Goal: Find contact information: Find contact information

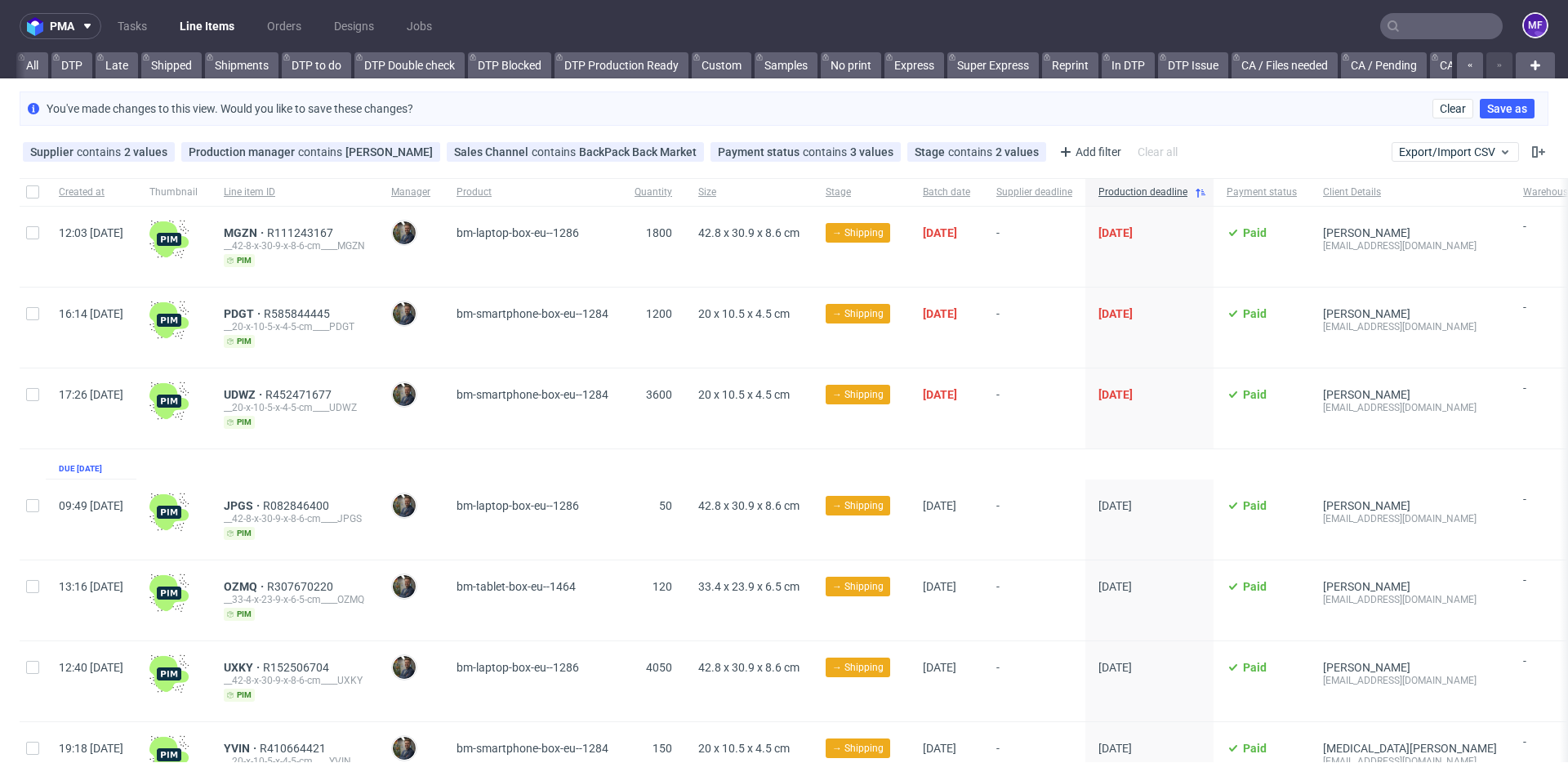
scroll to position [2, 0]
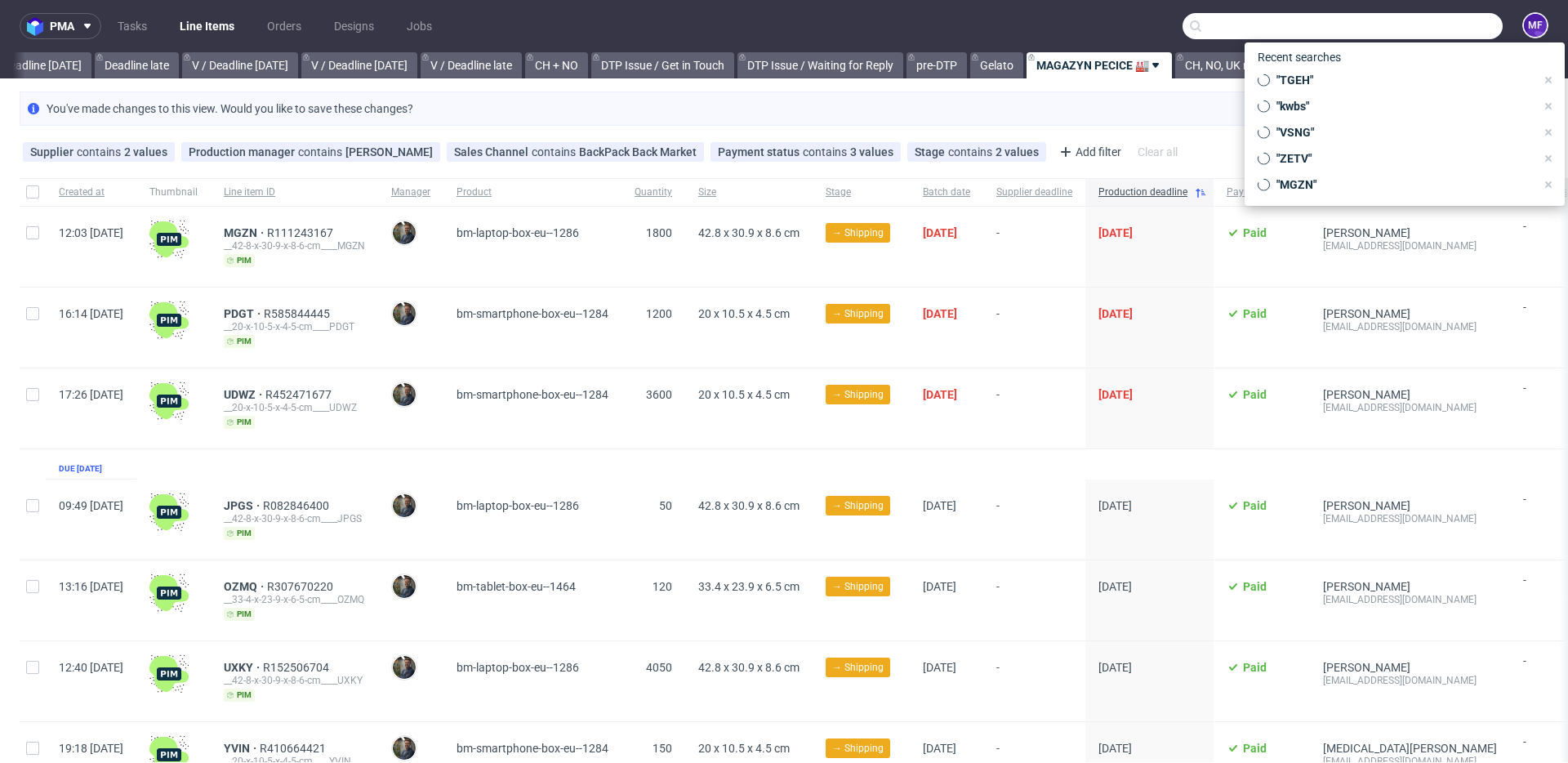
click at [1418, 29] on input "text" at bounding box center [1342, 26] width 320 height 26
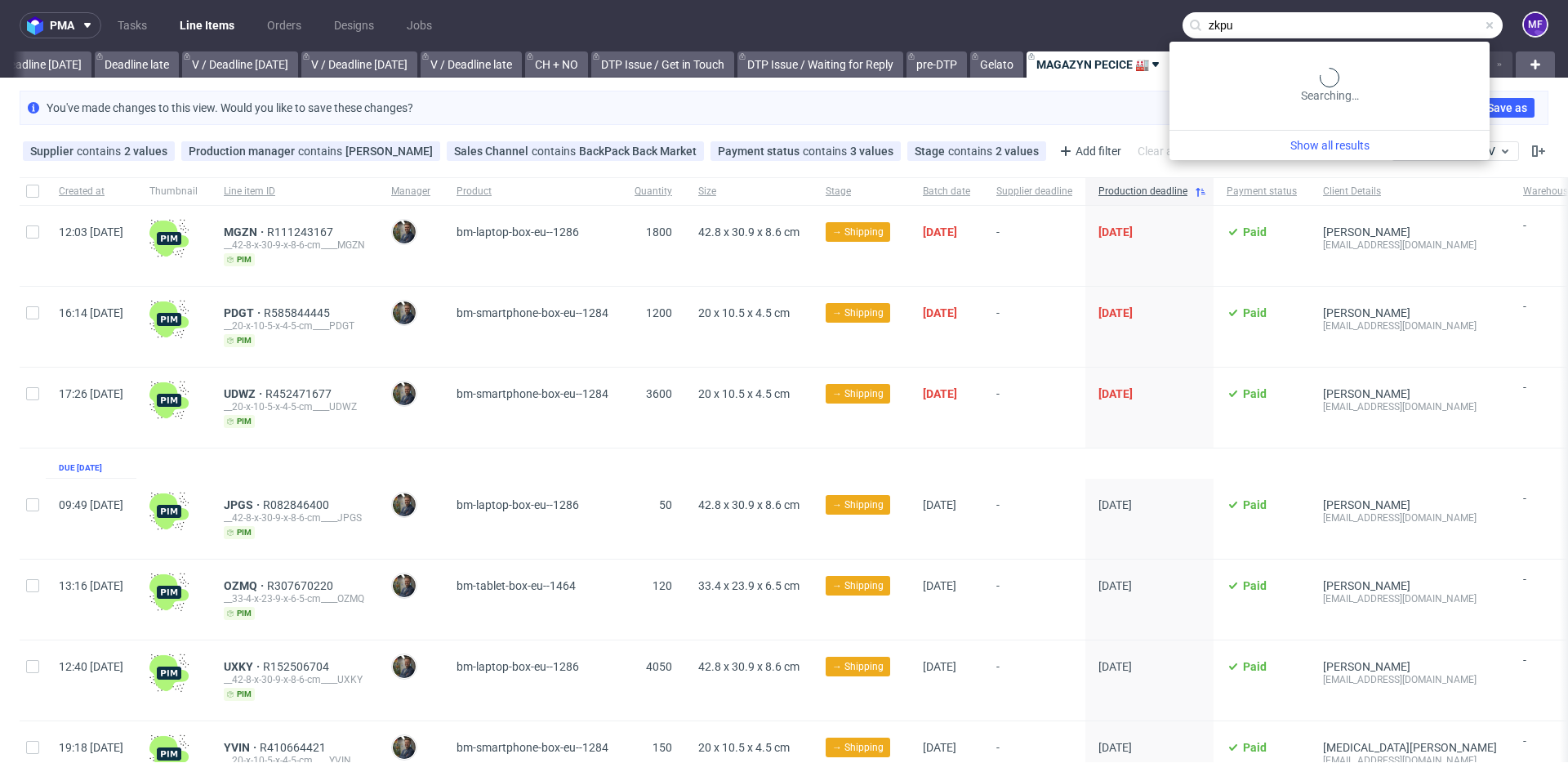
type input "zkpu"
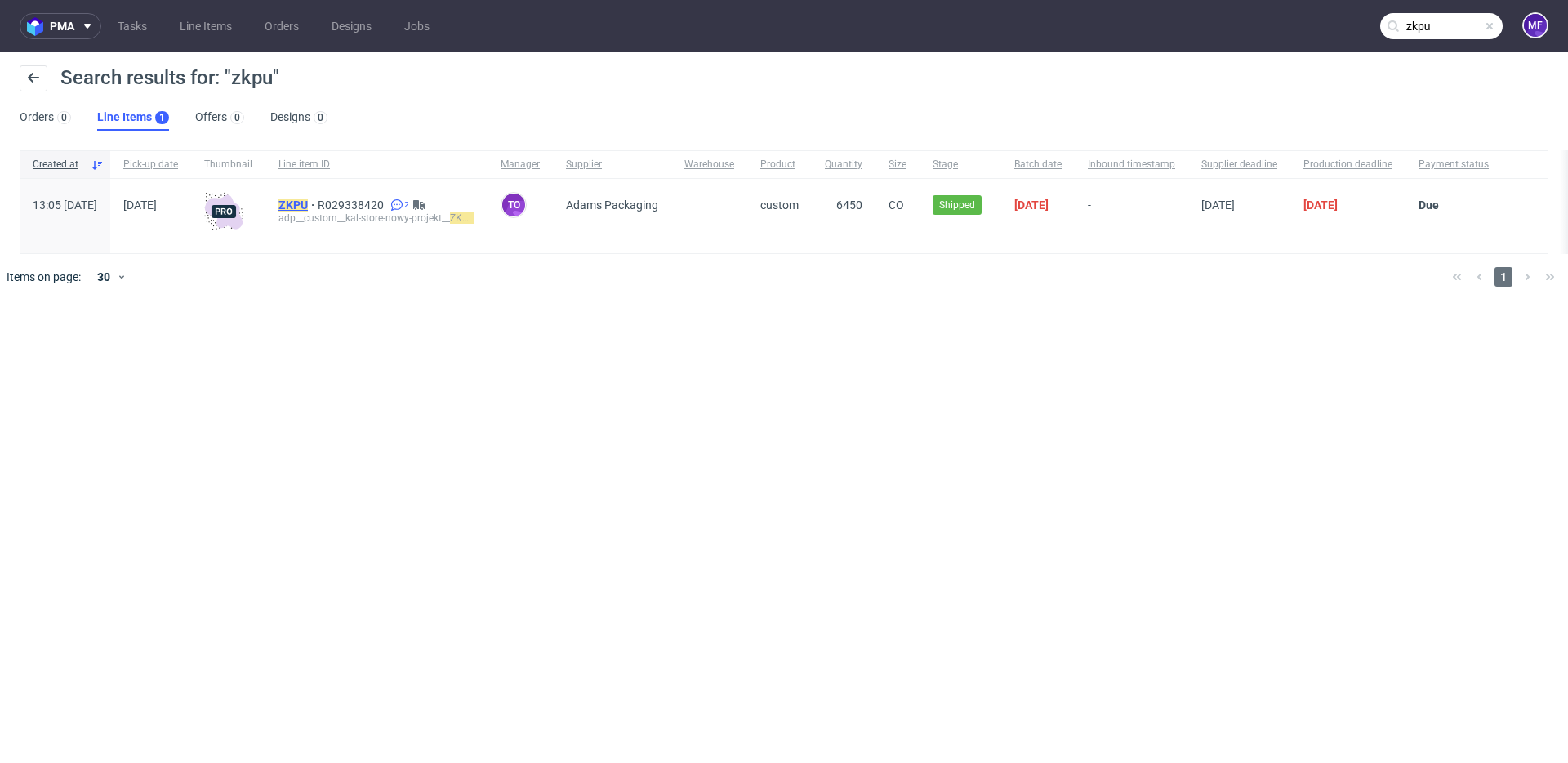
click at [308, 203] on mark "ZKPU" at bounding box center [293, 205] width 30 height 13
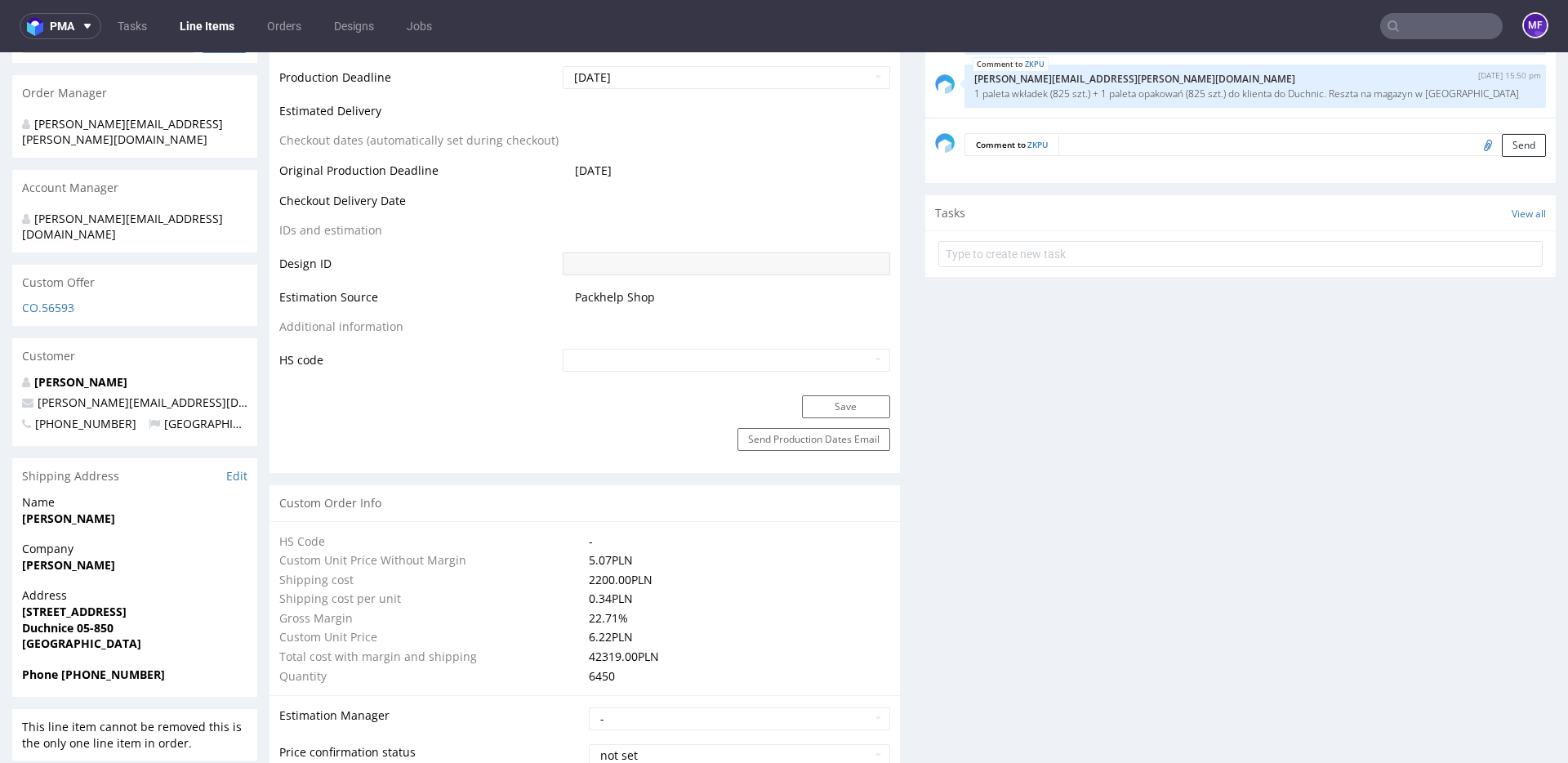
scroll to position [803, 0]
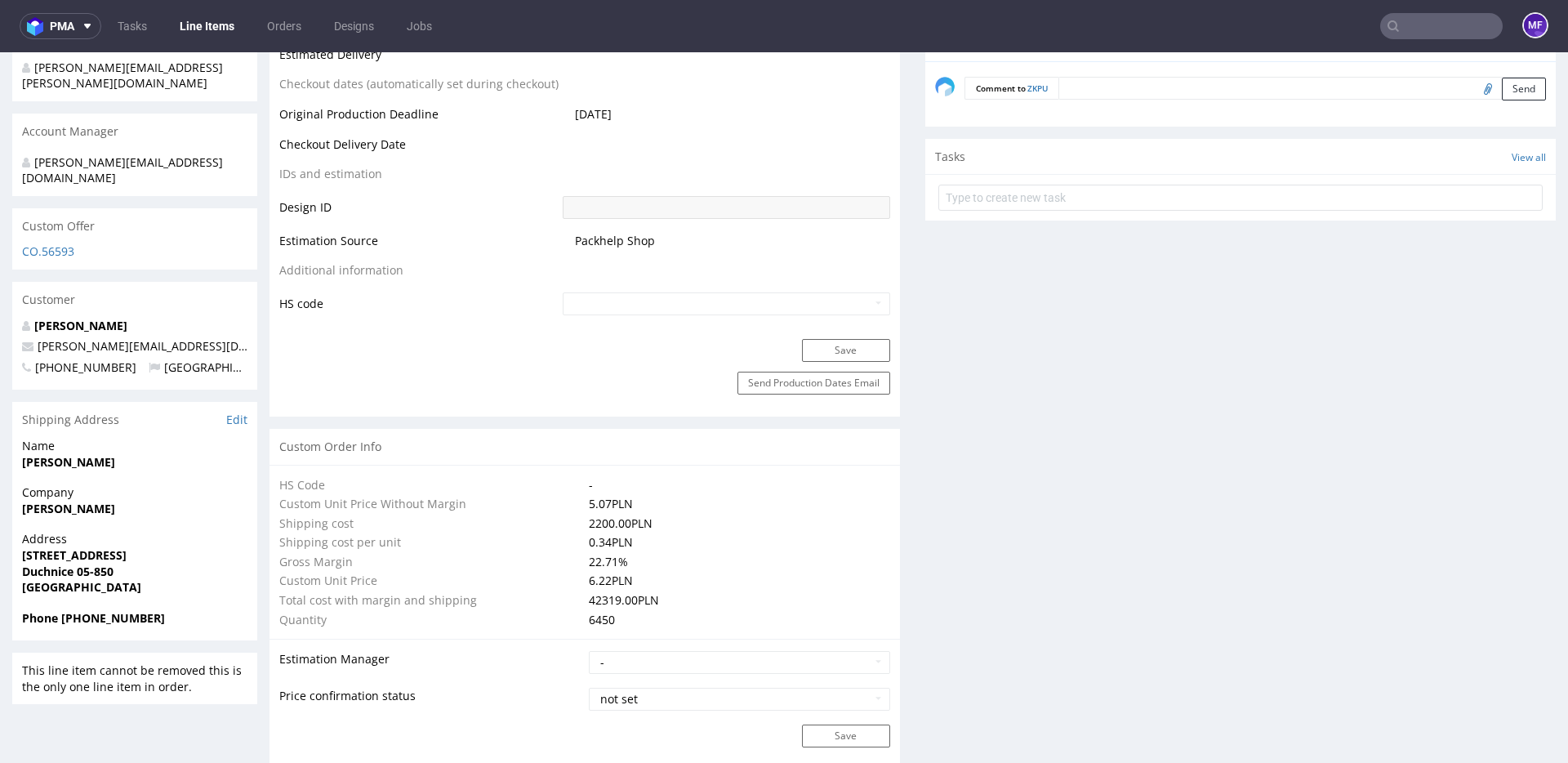
drag, startPoint x: 147, startPoint y: 437, endPoint x: 21, endPoint y: 437, distance: 126.0
click at [21, 438] on div "Name [PERSON_NAME]" at bounding box center [135, 461] width 245 height 47
copy strong "[PERSON_NAME]"
drag, startPoint x: 104, startPoint y: 521, endPoint x: 20, endPoint y: 524, distance: 84.1
click at [20, 531] on div "Address [STREET_ADDRESS]" at bounding box center [135, 570] width 245 height 78
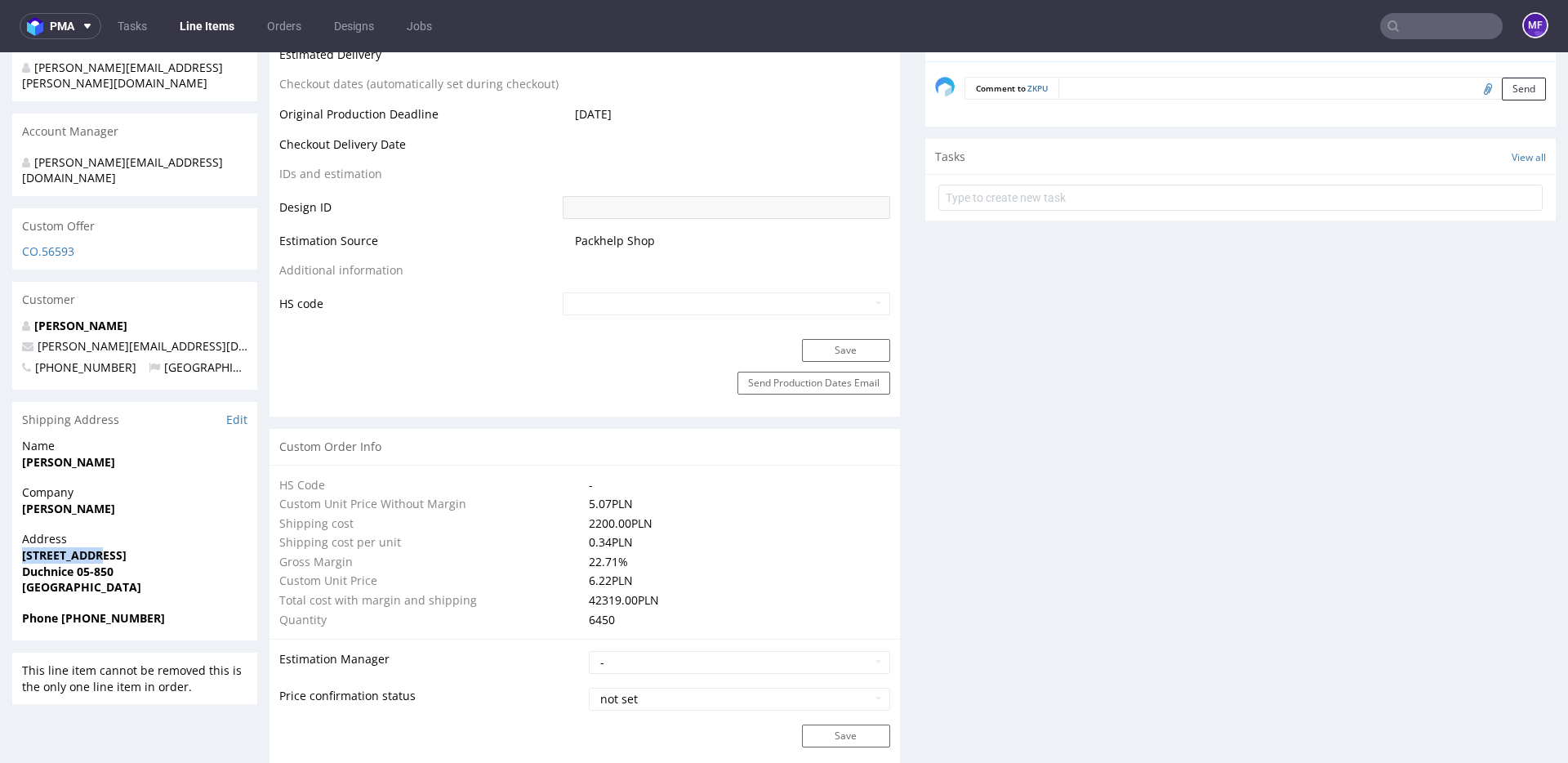
scroll to position [802, 0]
copy strong "[STREET_ADDRESS]"
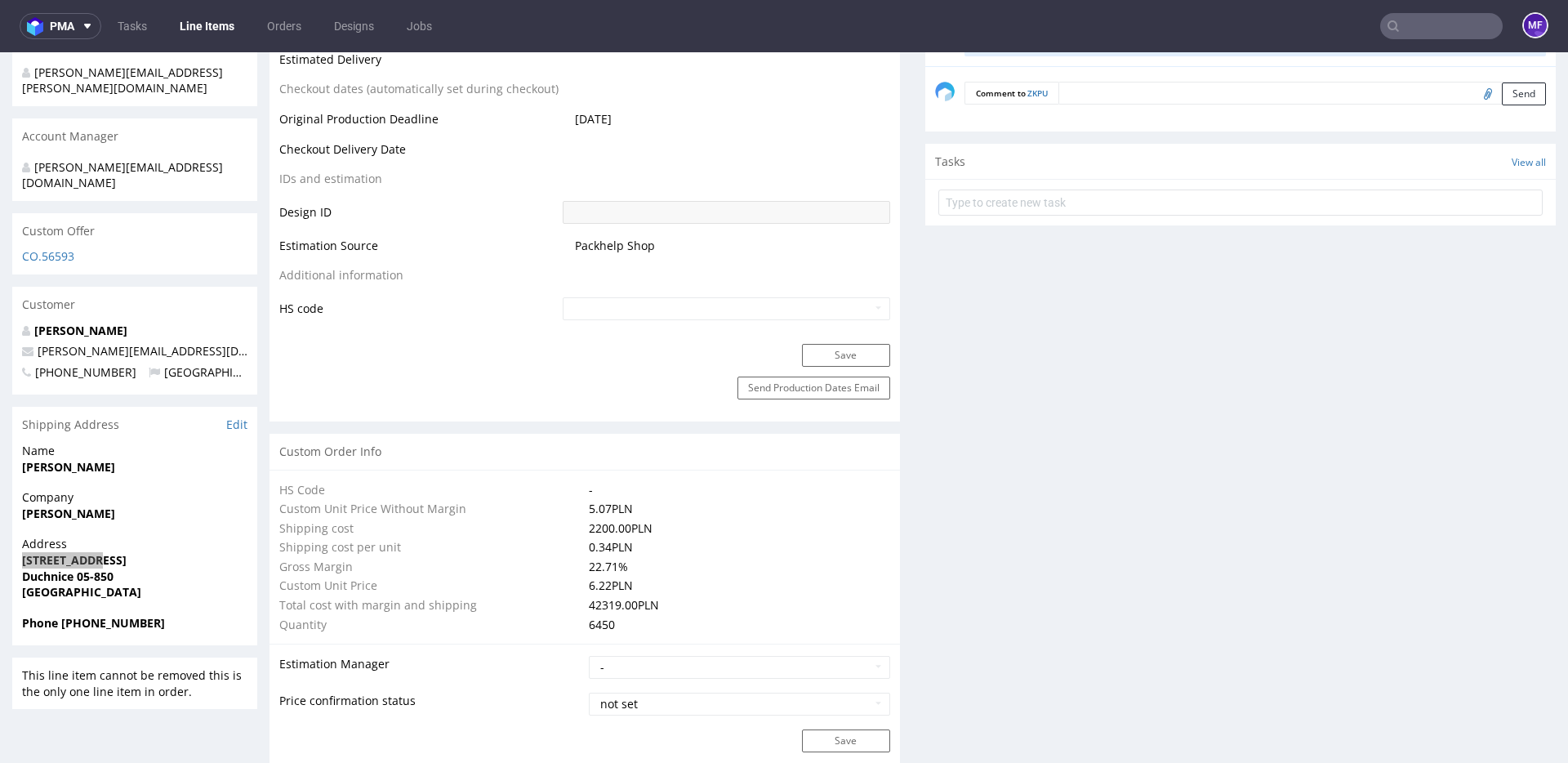
scroll to position [804, 0]
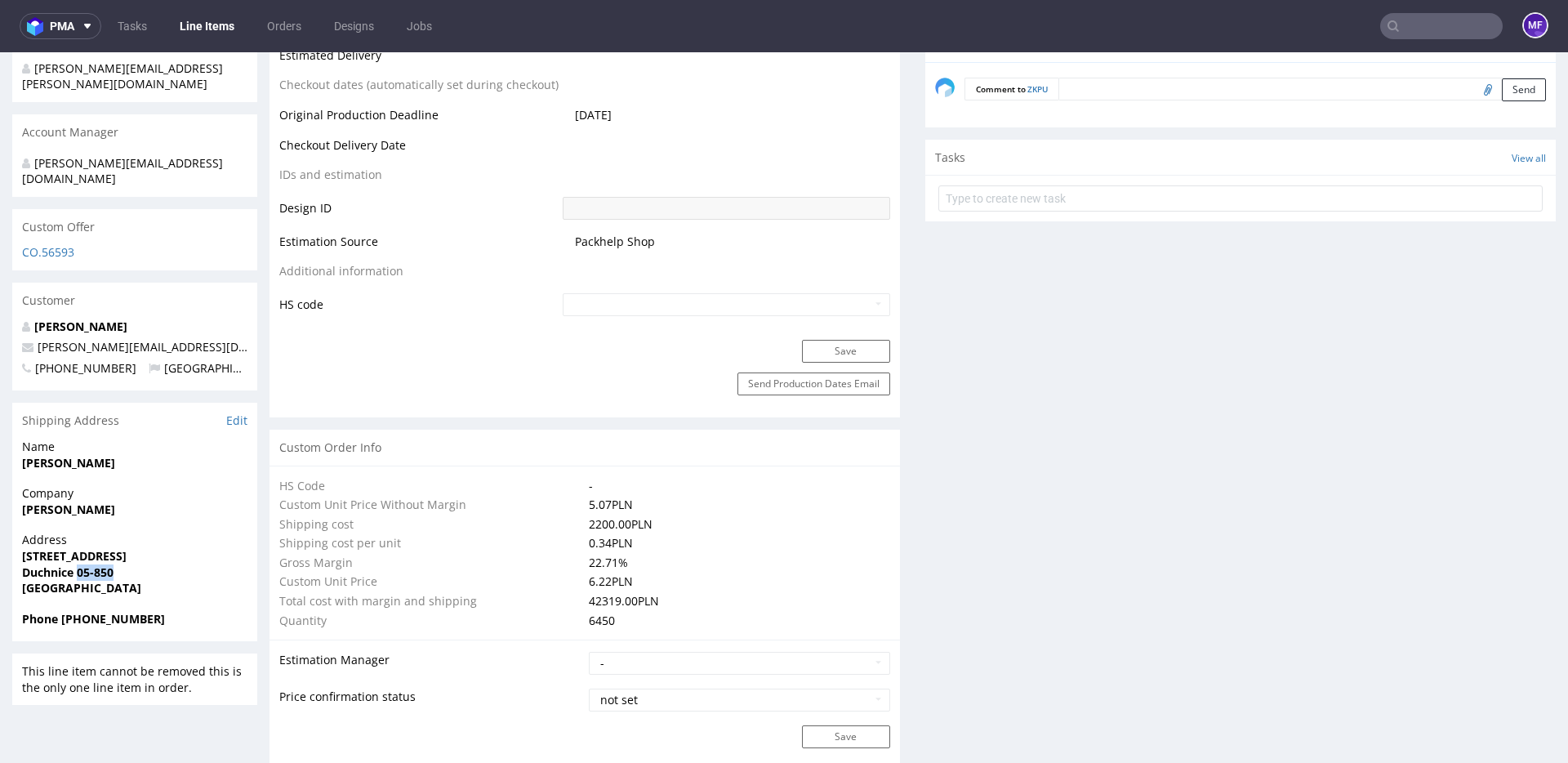
drag, startPoint x: 137, startPoint y: 544, endPoint x: 80, endPoint y: 542, distance: 57.0
click at [80, 565] on span "Duchnice 05-850" at bounding box center [135, 573] width 225 height 16
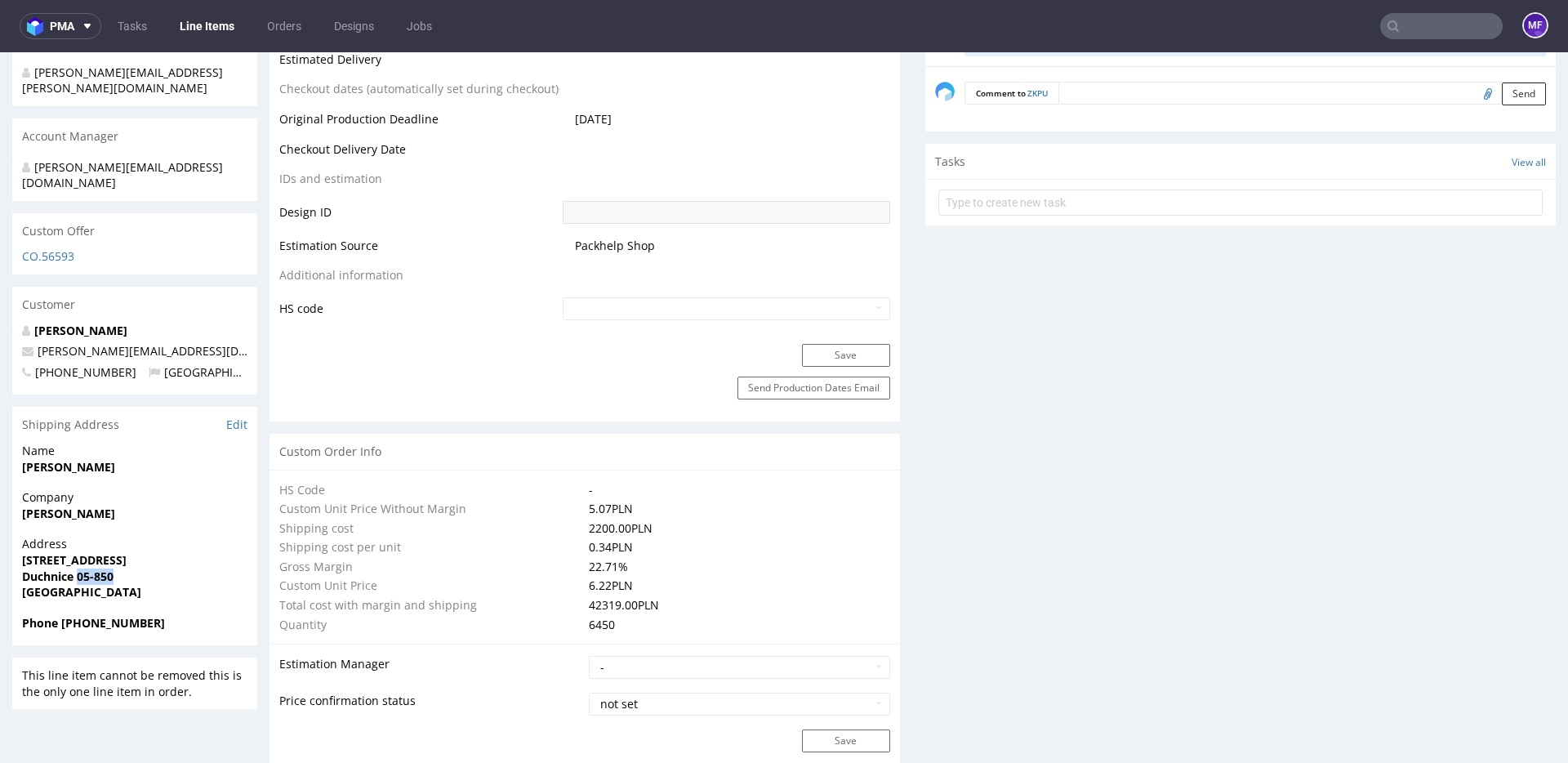
copy strong "05-850"
drag, startPoint x: 129, startPoint y: 593, endPoint x: 62, endPoint y: 593, distance: 67.0
click at [62, 615] on span "Phone [PHONE_NUMBER]" at bounding box center [135, 623] width 225 height 16
copy strong "[PHONE_NUMBER]"
drag, startPoint x: 234, startPoint y: 320, endPoint x: 35, endPoint y: 325, distance: 199.1
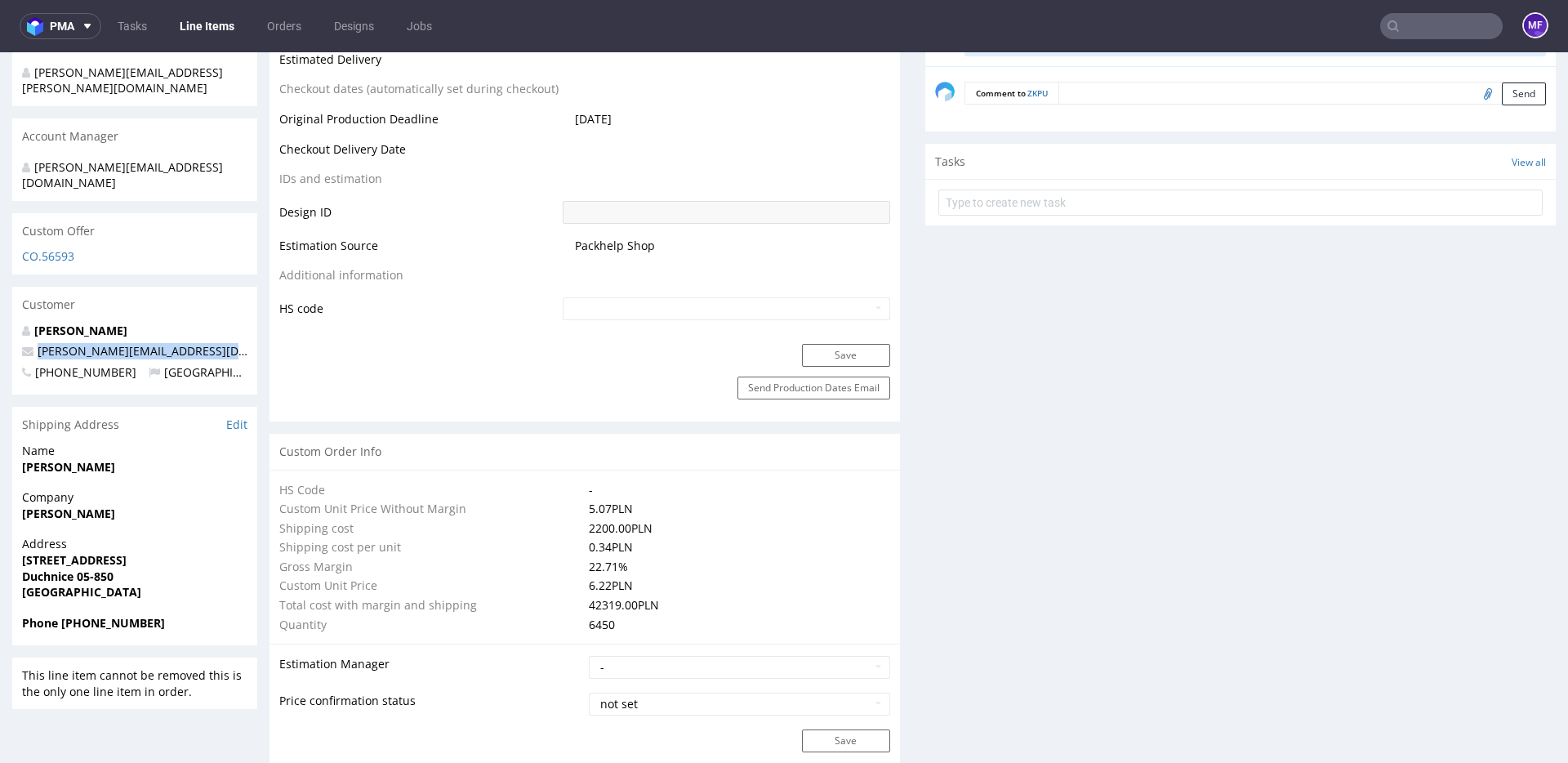
click at [34, 343] on p "[PERSON_NAME][EMAIL_ADDRESS][DOMAIN_NAME]" at bounding box center [135, 351] width 225 height 16
copy link "[PERSON_NAME][EMAIL_ADDRESS][DOMAIN_NAME]"
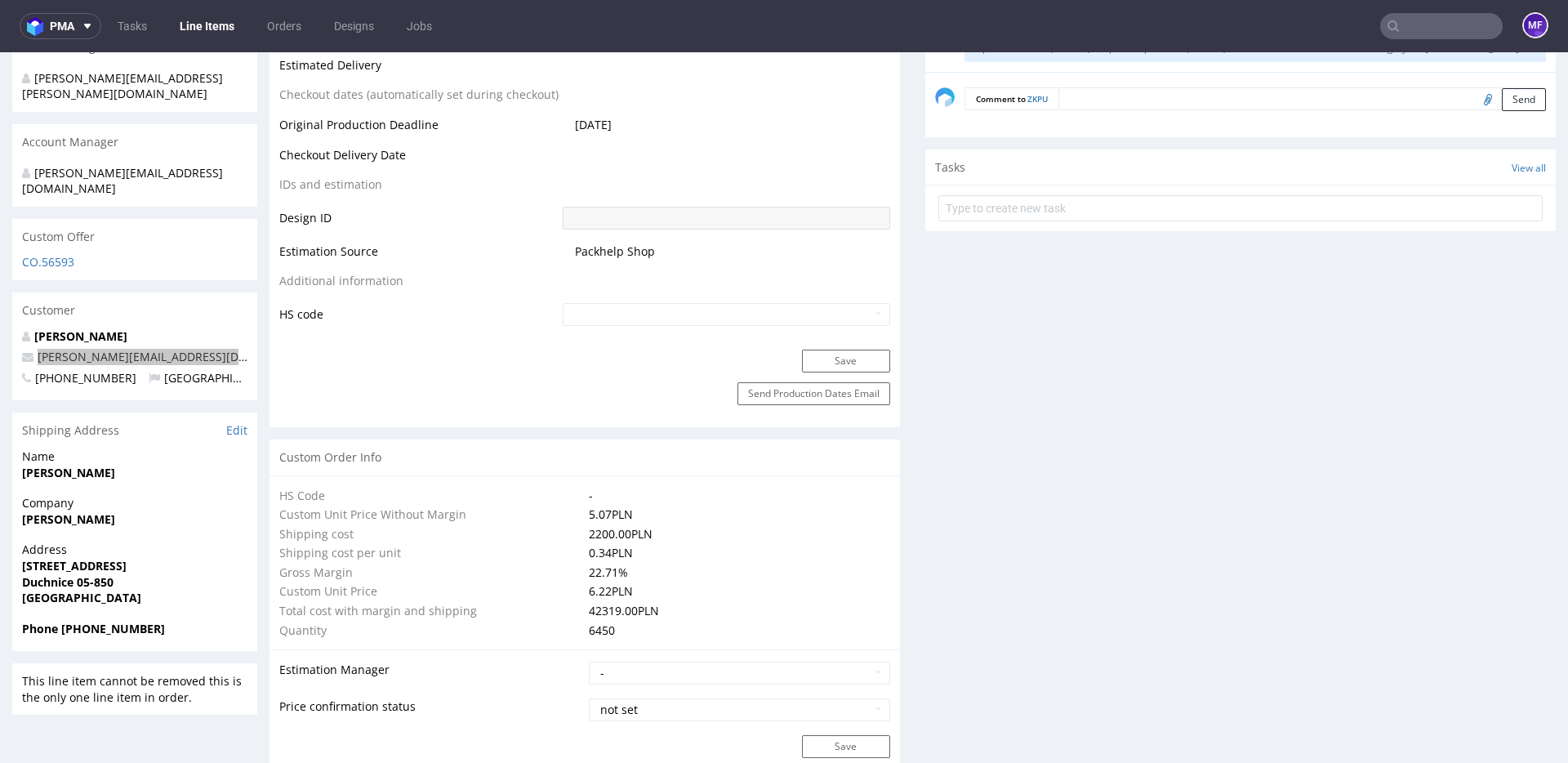
scroll to position [791, 0]
click at [1437, 30] on input "text" at bounding box center [1441, 26] width 122 height 26
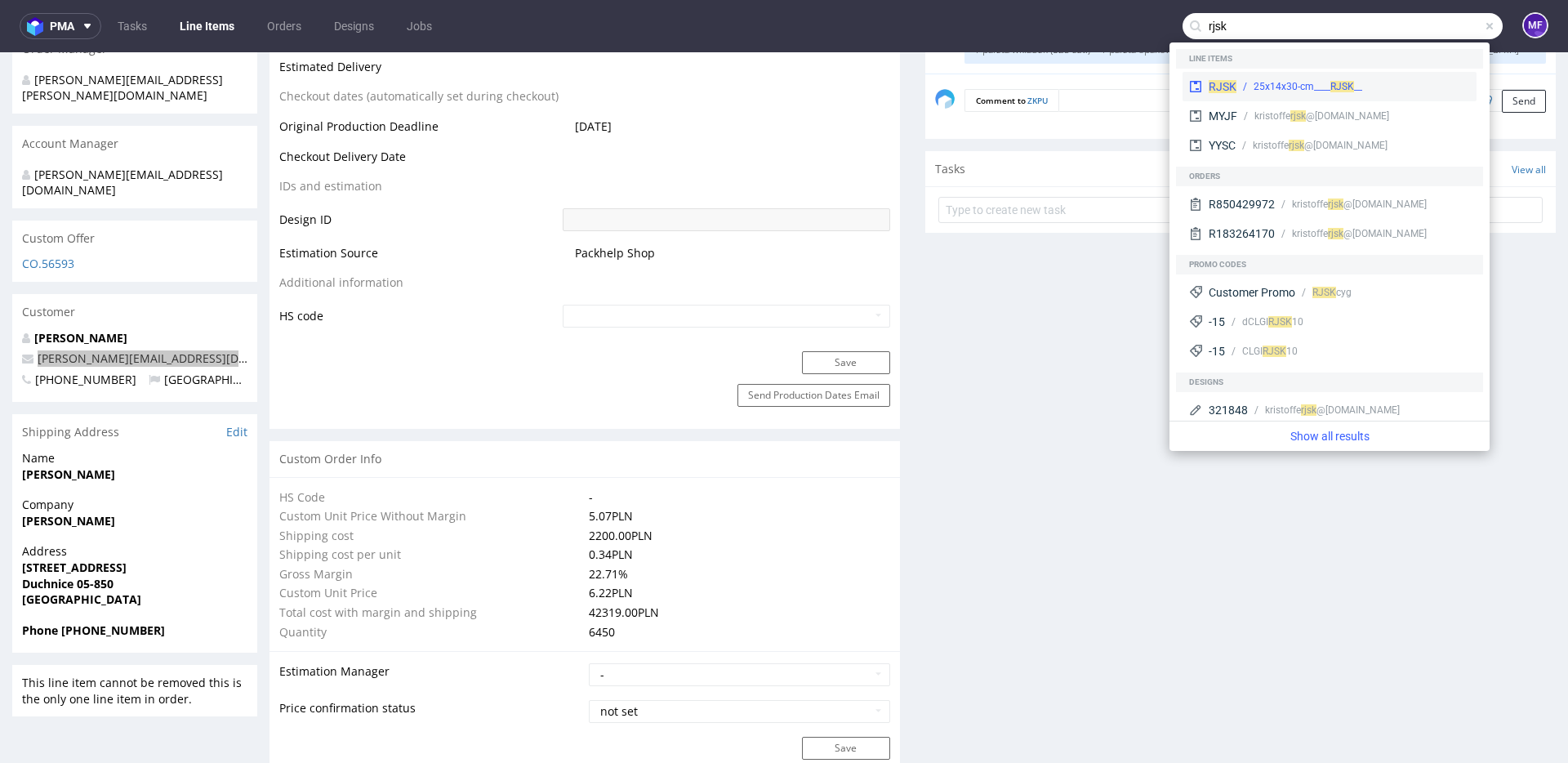
type input "rjsk"
click at [1350, 94] on div "RJSK __25x14x30-cm____ RJSK" at bounding box center [1330, 86] width 294 height 30
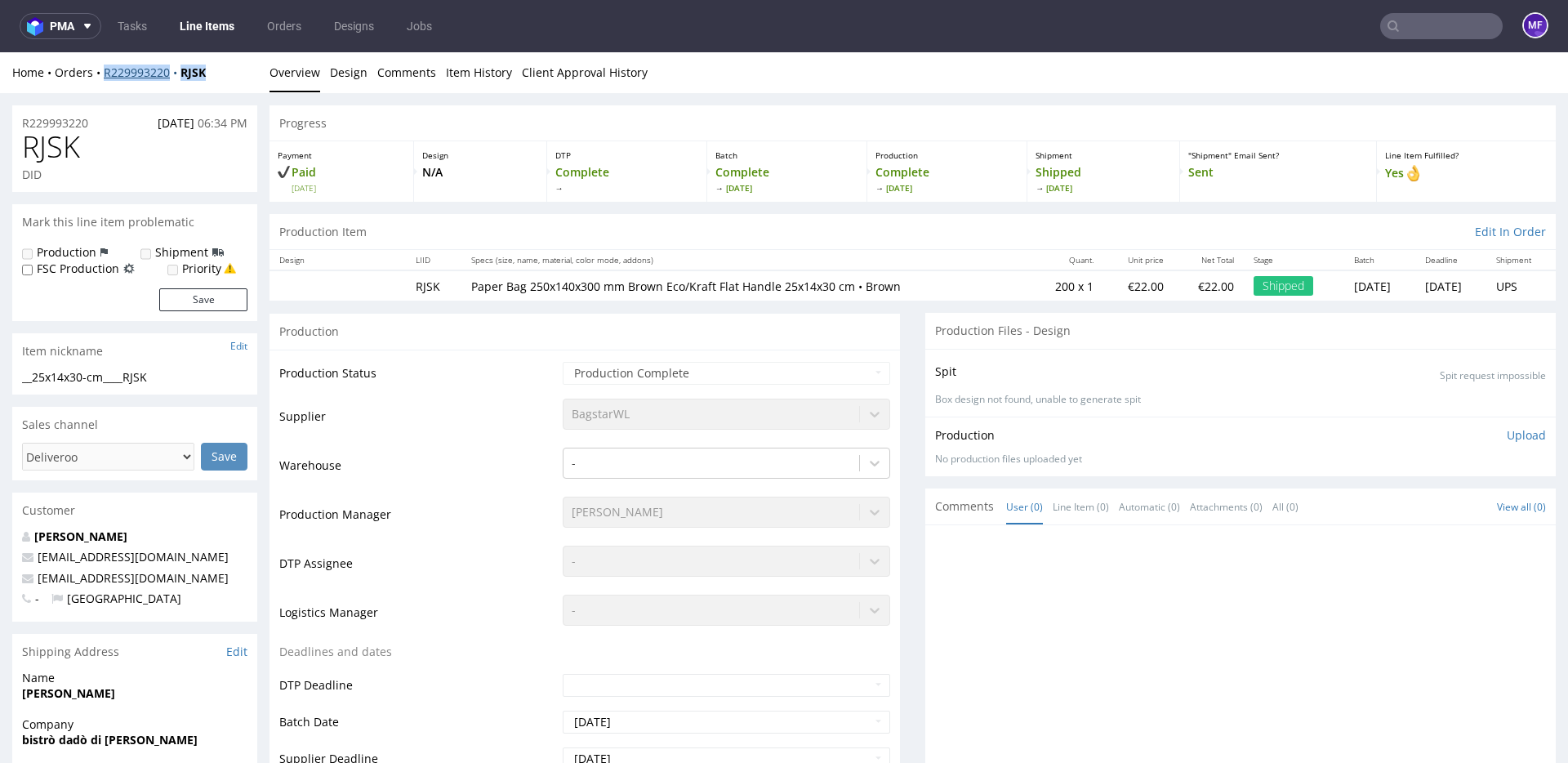
drag, startPoint x: 225, startPoint y: 74, endPoint x: 104, endPoint y: 76, distance: 121.0
click at [104, 76] on div "Home Orders R229993220 RJSK" at bounding box center [135, 72] width 245 height 16
copy div "R229993220 RJSK"
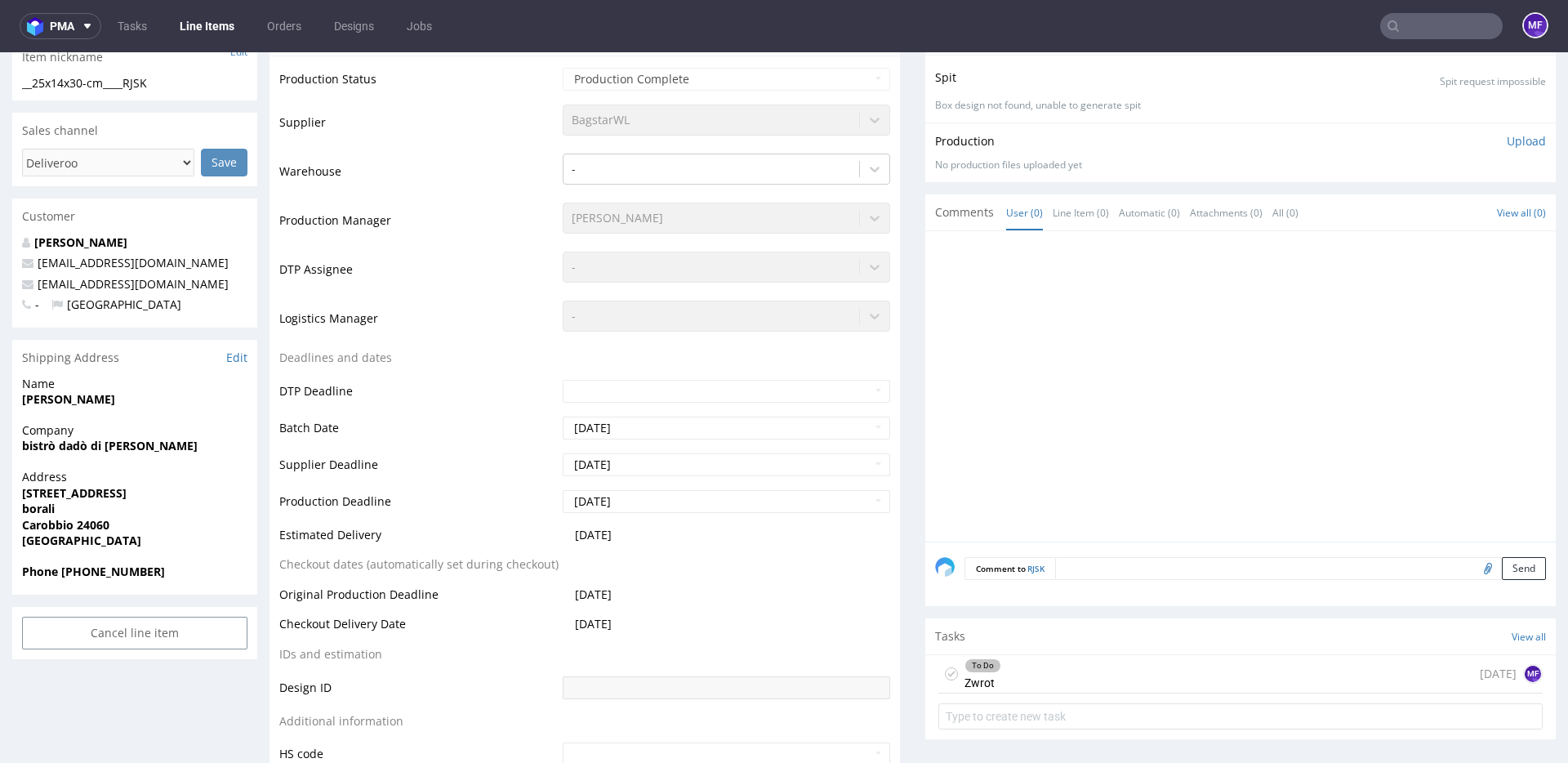
scroll to position [681, 0]
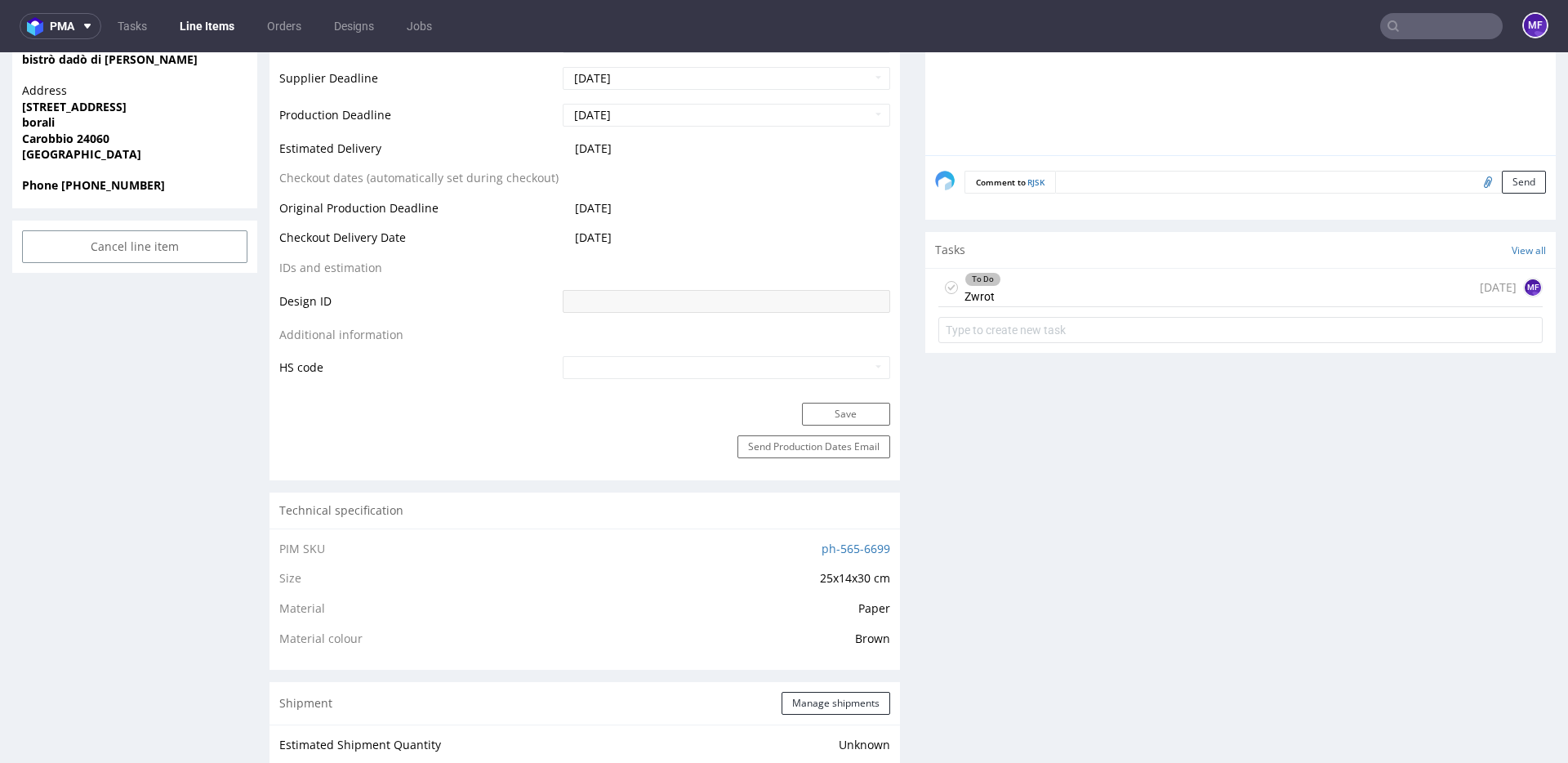
click at [1027, 303] on div "To Do Zwrot [DATE] MF" at bounding box center [1240, 288] width 604 height 39
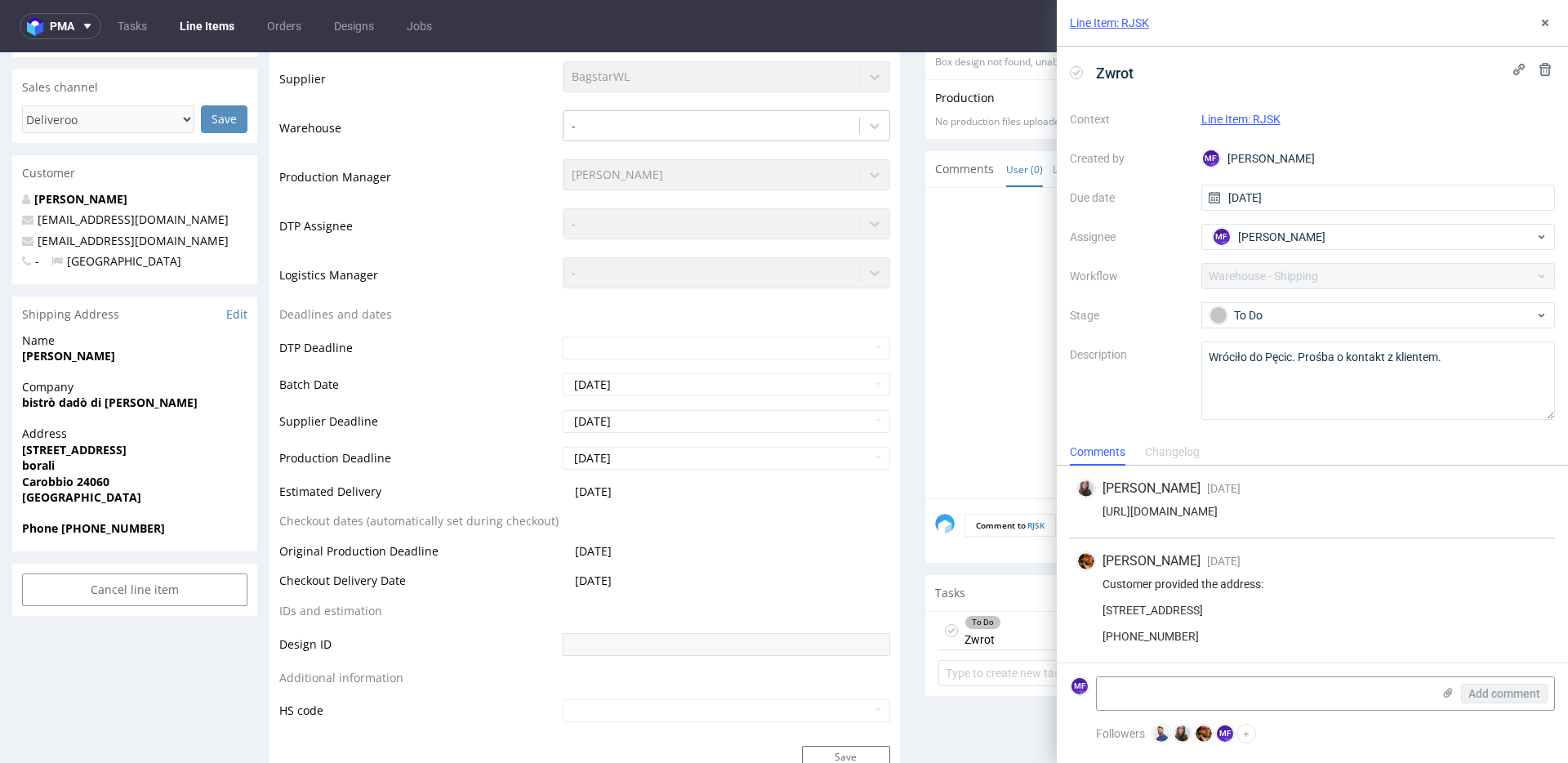
scroll to position [332, 0]
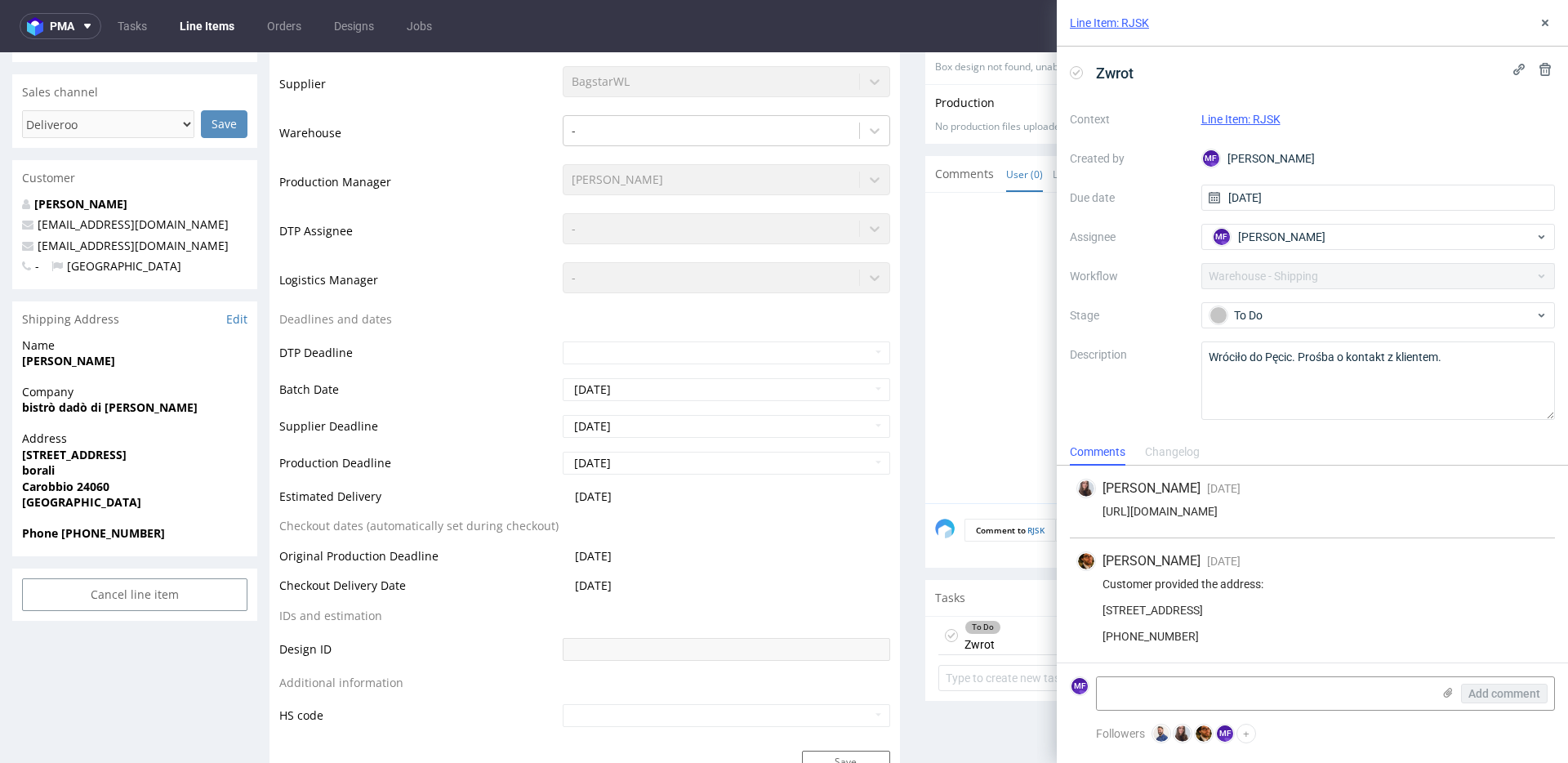
click at [115, 359] on strong "[PERSON_NAME]" at bounding box center [68, 360] width 93 height 16
drag, startPoint x: 132, startPoint y: 361, endPoint x: 25, endPoint y: 363, distance: 107.0
click at [25, 363] on span "[PERSON_NAME]" at bounding box center [135, 361] width 225 height 16
copy strong "[PERSON_NAME]"
drag, startPoint x: 86, startPoint y: 410, endPoint x: 16, endPoint y: 410, distance: 70.0
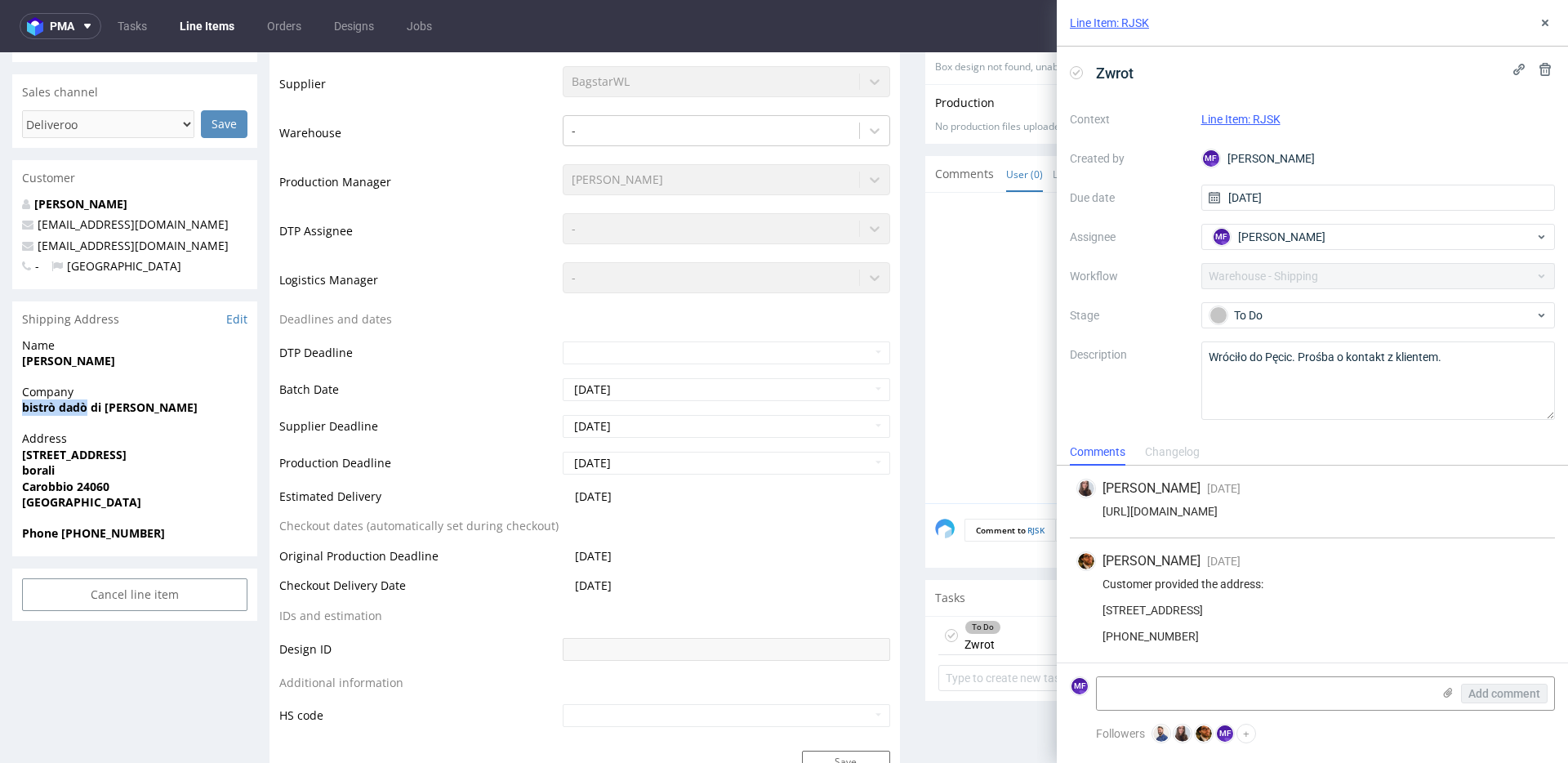
click at [16, 410] on div "Company bistrò dadò di [PERSON_NAME]" at bounding box center [135, 407] width 245 height 47
copy strong "bistrò dadò"
drag, startPoint x: 1259, startPoint y: 571, endPoint x: 1099, endPoint y: 572, distance: 160.0
click at [1099, 577] on div "Customer provided the address: [STREET_ADDRESS] [PHONE_NUMBER]" at bounding box center [1312, 609] width 472 height 65
copy div "[STREET_ADDRESS]"
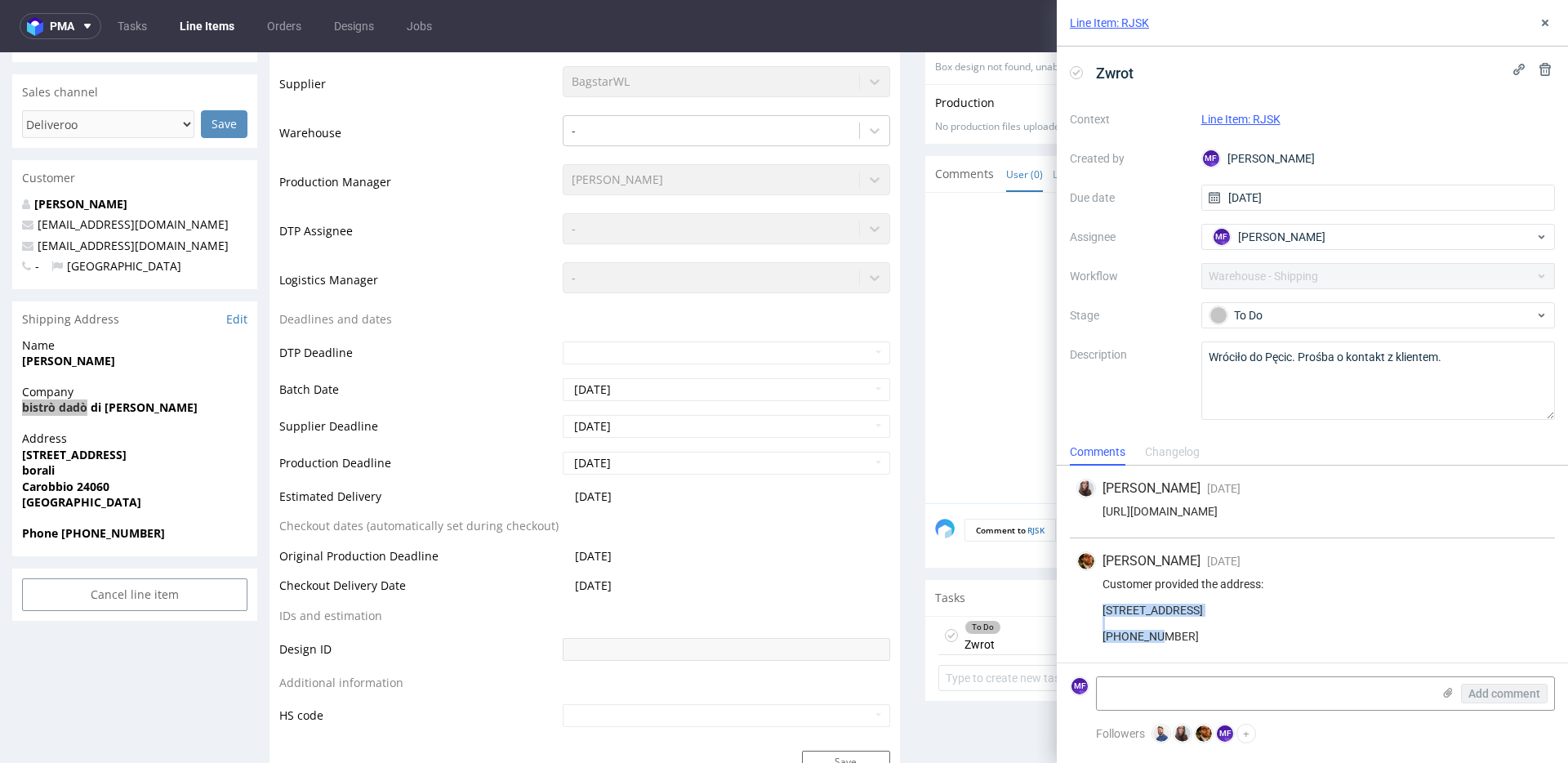
drag, startPoint x: 1213, startPoint y: 581, endPoint x: 1100, endPoint y: 583, distance: 113.0
click at [1100, 583] on div "Customer provided the address: [STREET_ADDRESS] [PHONE_NUMBER]" at bounding box center [1312, 609] width 472 height 65
copy div "Carobbio degli Angeli"
drag, startPoint x: 1134, startPoint y: 599, endPoint x: 1095, endPoint y: 599, distance: 39.0
click at [1095, 599] on div "Customer provided the address: [STREET_ADDRESS] [PHONE_NUMBER]" at bounding box center [1312, 609] width 472 height 65
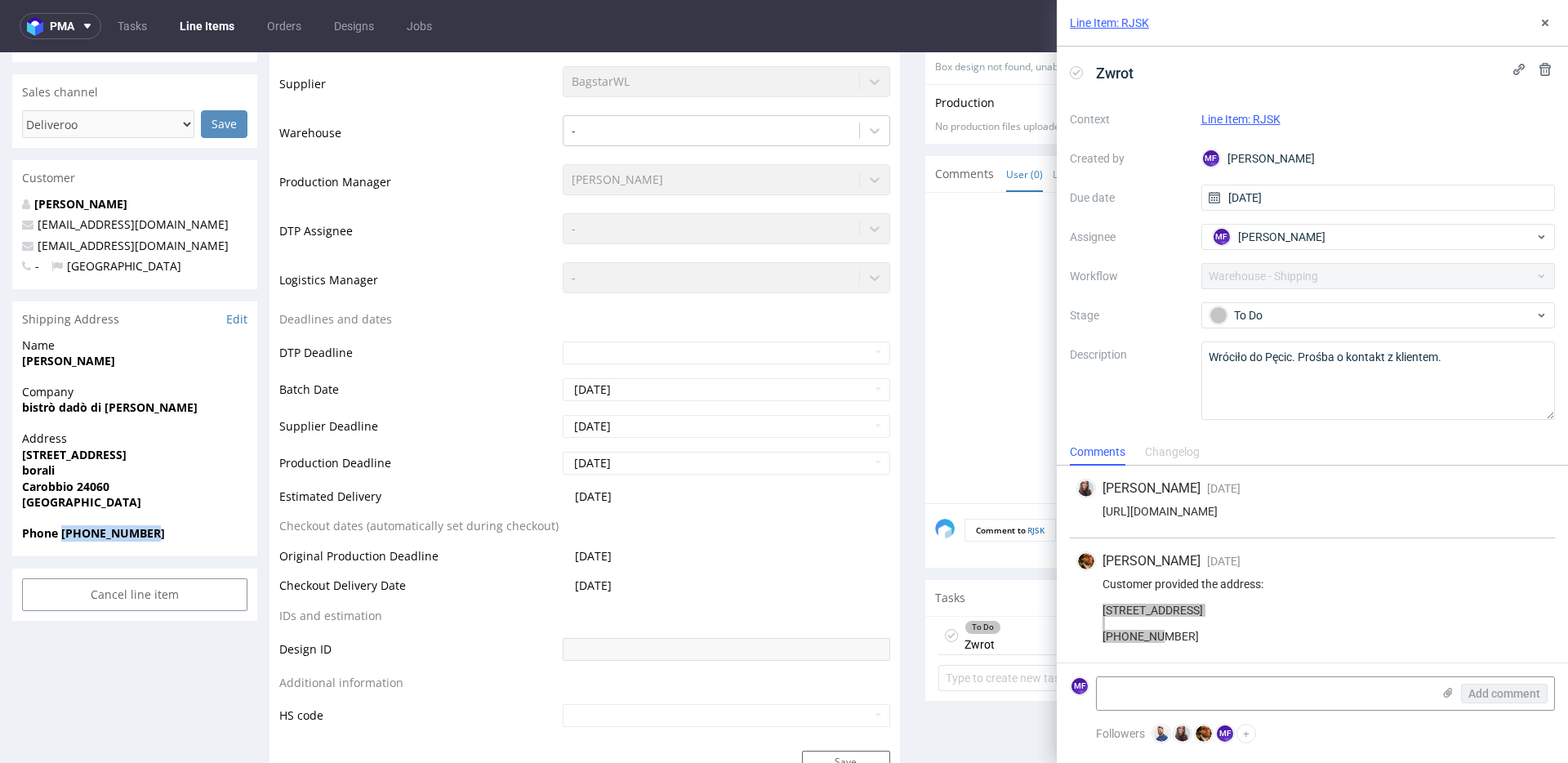
drag, startPoint x: 165, startPoint y: 534, endPoint x: 61, endPoint y: 535, distance: 104.0
click at [61, 535] on span "Phone [PHONE_NUMBER]" at bounding box center [135, 534] width 225 height 16
drag, startPoint x: 212, startPoint y: 247, endPoint x: 39, endPoint y: 252, distance: 173.1
click at [39, 252] on p "[EMAIL_ADDRESS][DOMAIN_NAME]" at bounding box center [135, 246] width 225 height 16
click at [1161, 687] on textarea at bounding box center [1263, 694] width 334 height 33
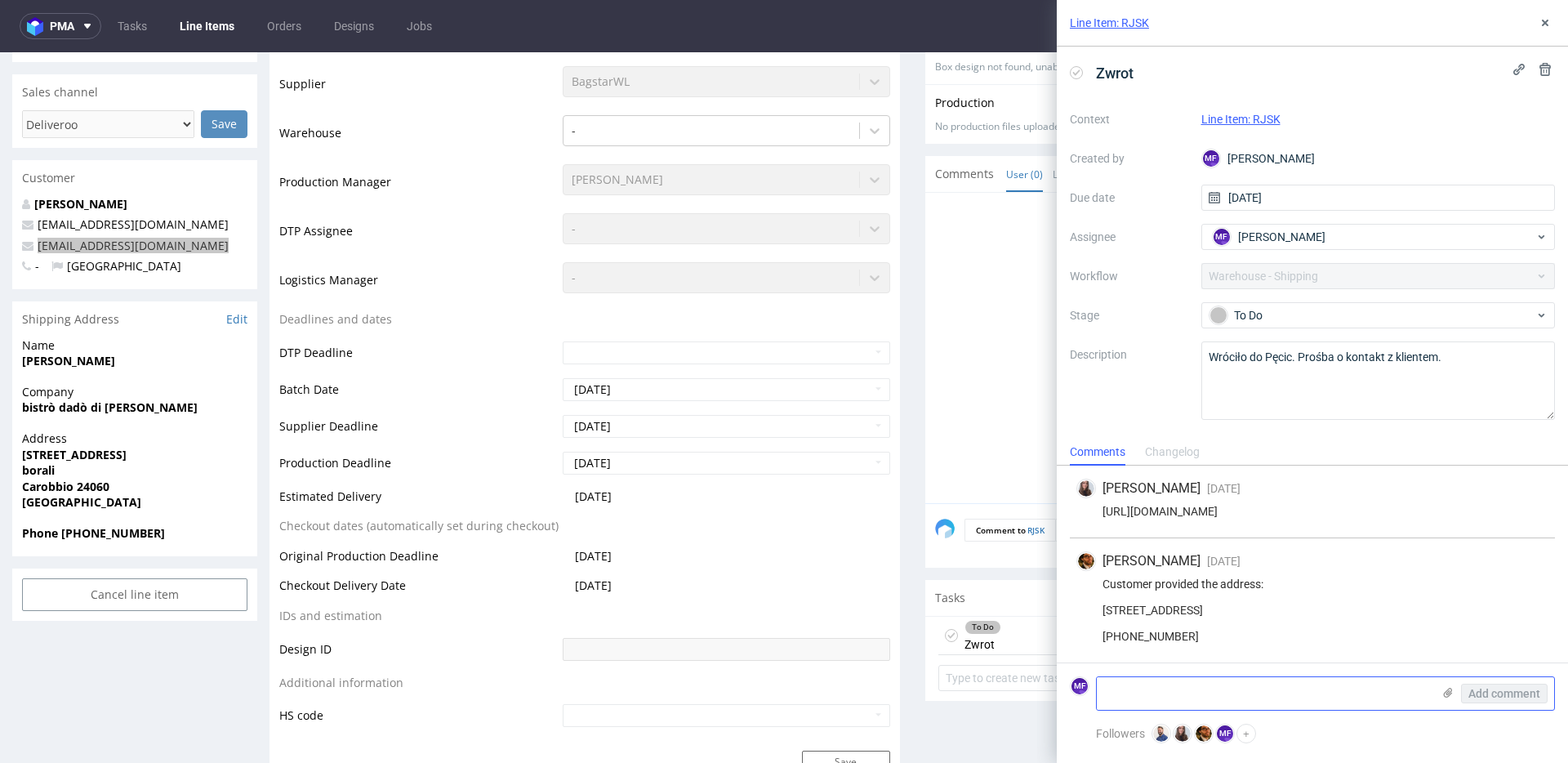
paste textarea "R229993220_RJSK_reshipping"
type textarea "R229993220_RJSK_reshipping"
click at [1482, 691] on span "Add comment" at bounding box center [1504, 694] width 71 height 12
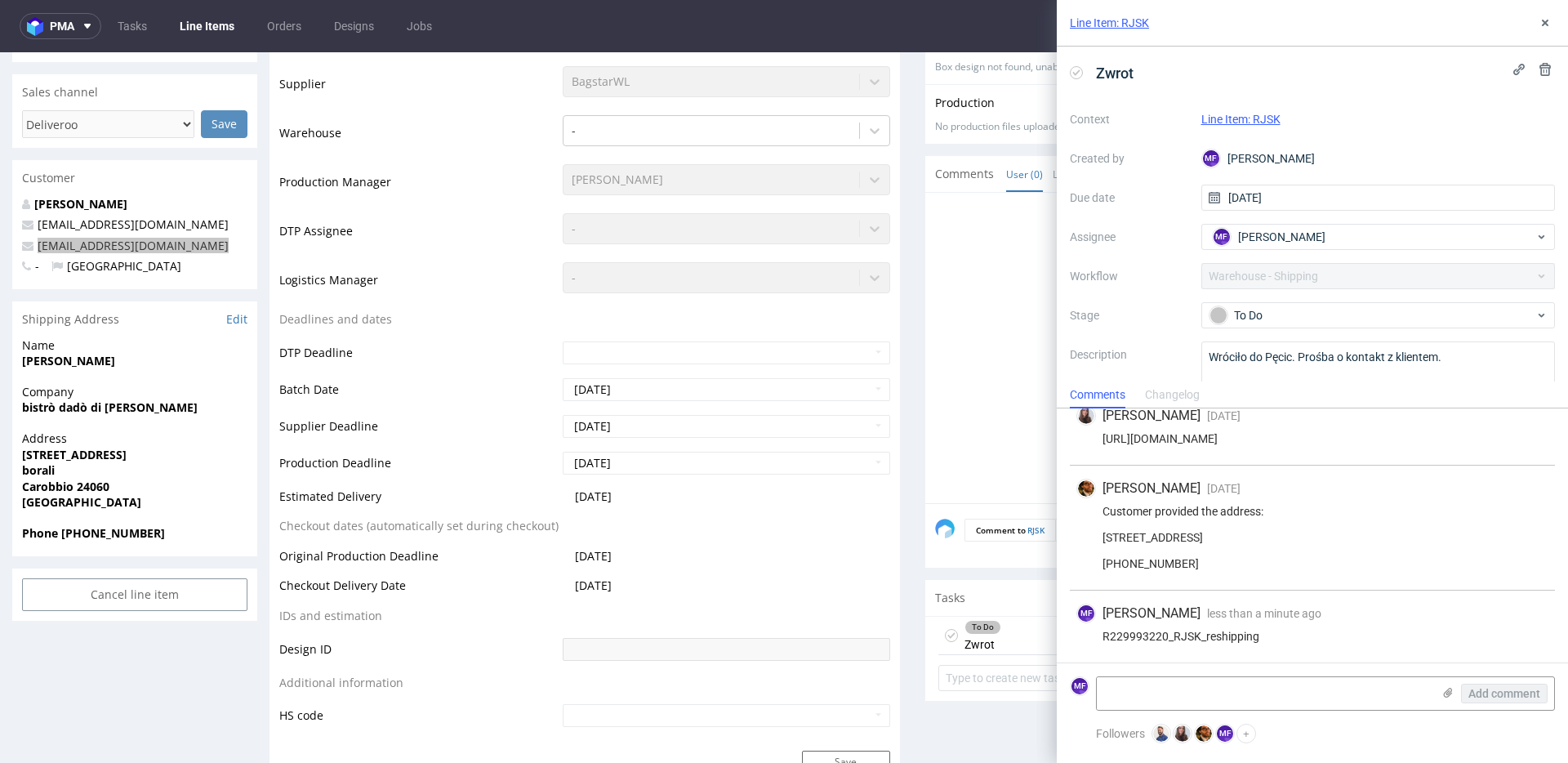
scroll to position [55, 0]
click at [1539, 26] on icon at bounding box center [1545, 23] width 13 height 13
